Goal: Information Seeking & Learning: Learn about a topic

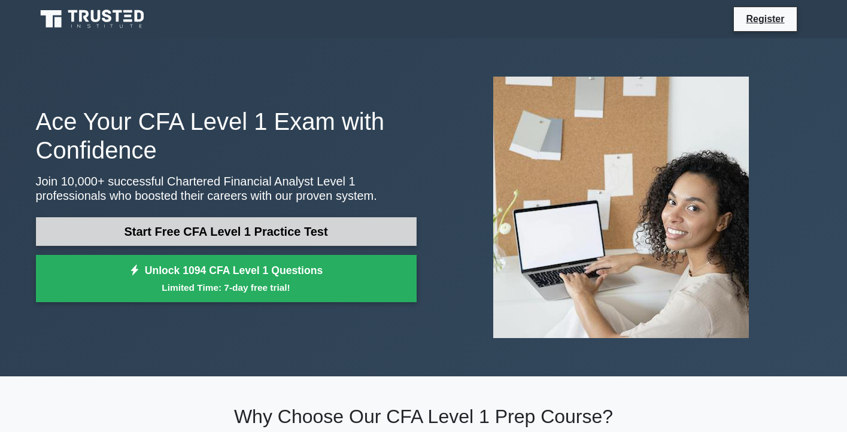
click at [224, 235] on link "Start Free CFA Level 1 Practice Test" at bounding box center [226, 231] width 381 height 29
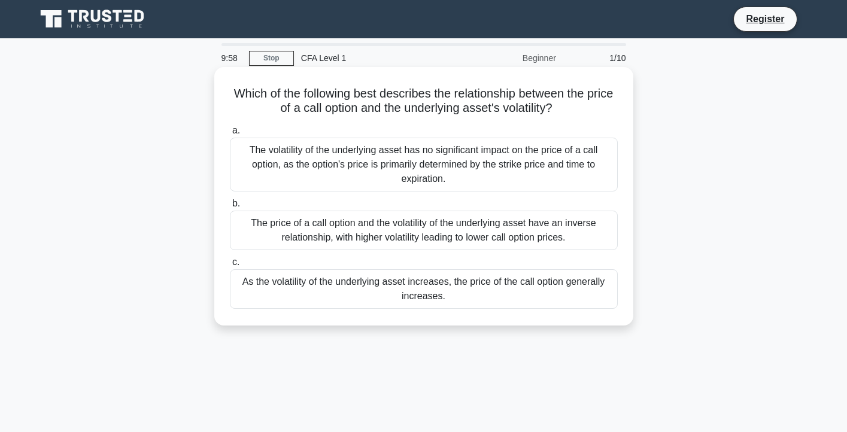
click at [355, 102] on h5 "Which of the following best describes the relationship between the price of a c…" at bounding box center [424, 101] width 390 height 30
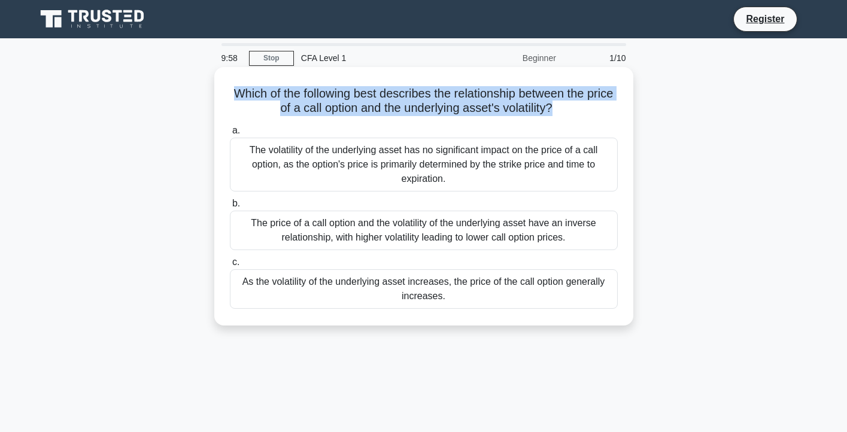
click at [355, 102] on h5 "Which of the following best describes the relationship between the price of a c…" at bounding box center [424, 101] width 390 height 30
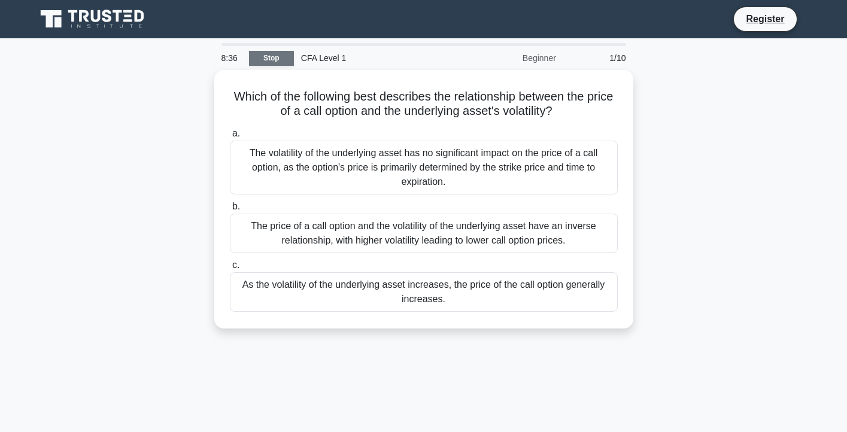
click at [256, 55] on link "Stop" at bounding box center [271, 58] width 45 height 15
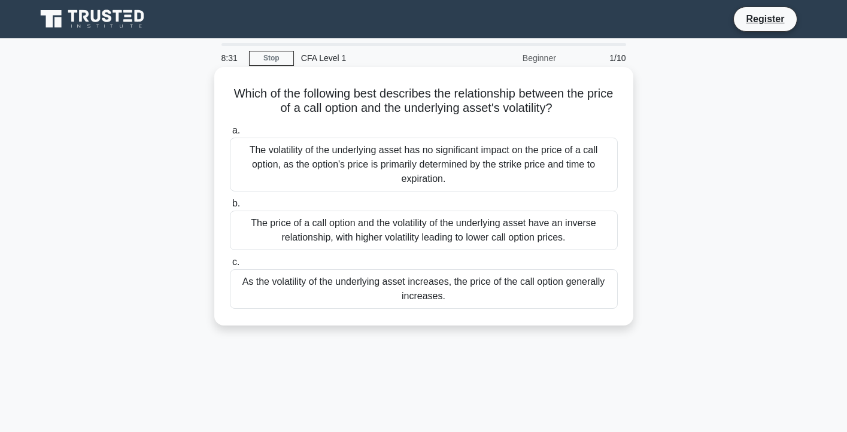
click at [381, 107] on h5 "Which of the following best describes the relationship between the price of a c…" at bounding box center [424, 101] width 390 height 30
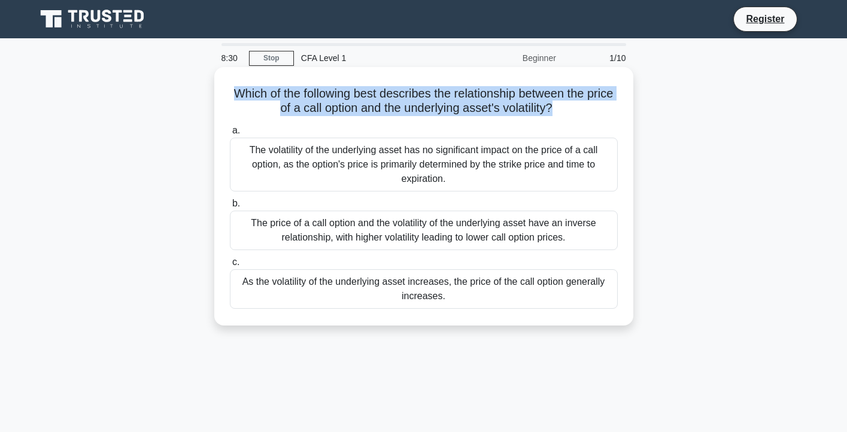
click at [381, 107] on h5 "Which of the following best describes the relationship between the price of a c…" at bounding box center [424, 101] width 390 height 30
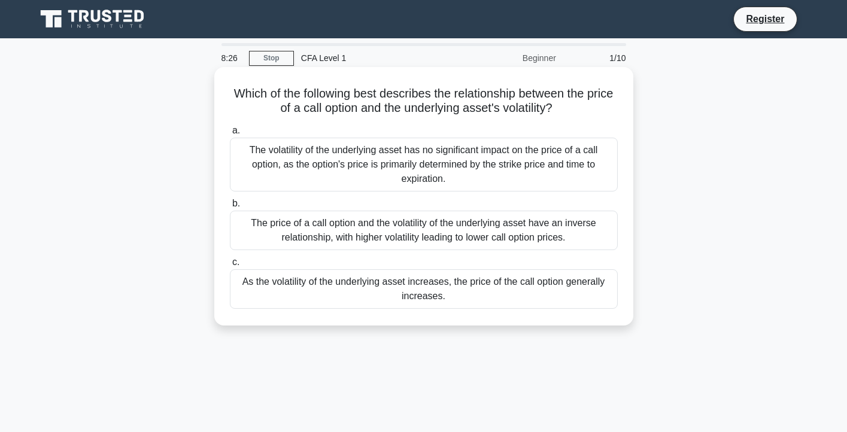
drag, startPoint x: 233, startPoint y: 92, endPoint x: 491, endPoint y: 313, distance: 340.0
click at [491, 313] on div "Which of the following best describes the relationship between the price of a c…" at bounding box center [423, 196] width 409 height 249
copy div "Which of the following best describes the relationship between the price of a c…"
click at [488, 93] on h5 "Which of the following best describes the relationship between the price of a c…" at bounding box center [424, 101] width 390 height 30
click at [483, 244] on div "The price of a call option and the volatility of the underlying asset have an i…" at bounding box center [424, 230] width 388 height 39
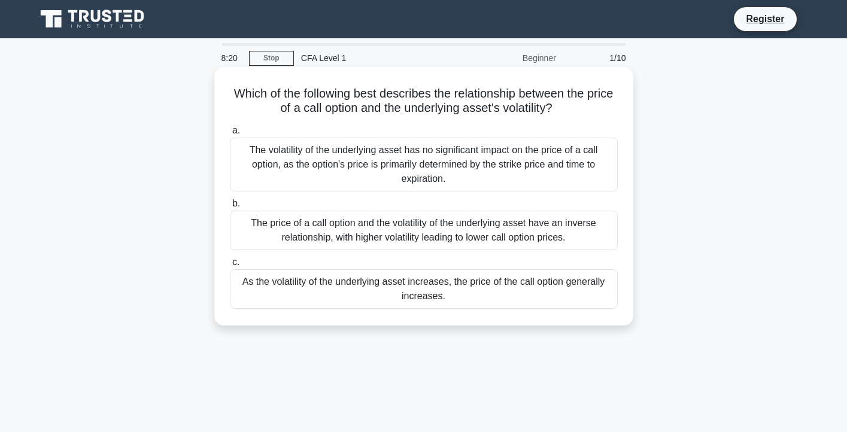
click at [230, 208] on input "b. The price of a call option and the volatility of the underlying asset have a…" at bounding box center [230, 204] width 0 height 8
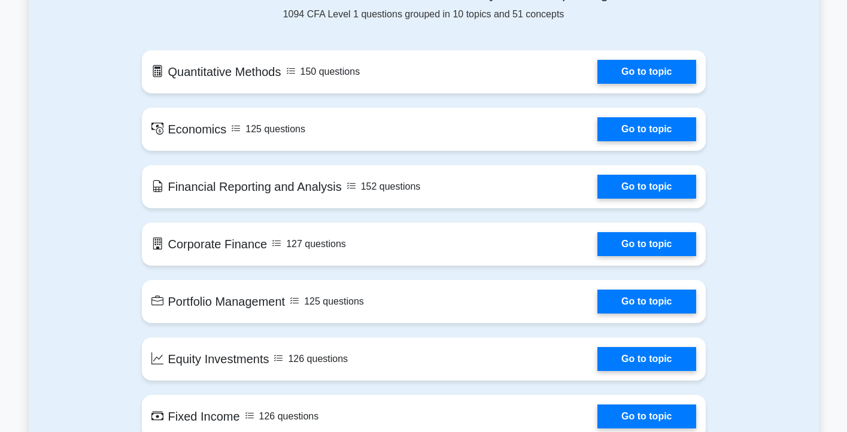
scroll to position [659, 0]
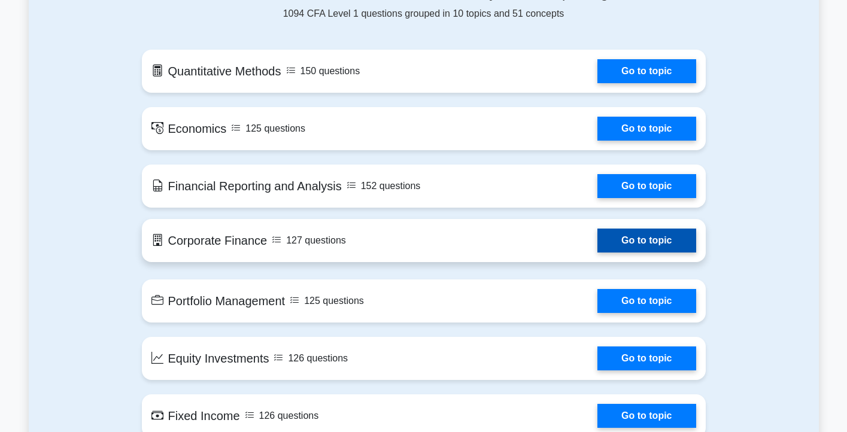
click at [621, 242] on link "Go to topic" at bounding box center [646, 241] width 98 height 24
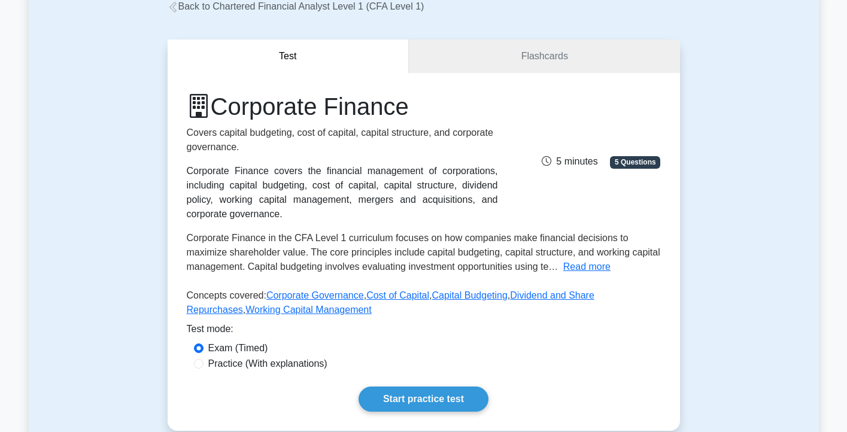
scroll to position [238, 0]
